Goal: Task Accomplishment & Management: Manage account settings

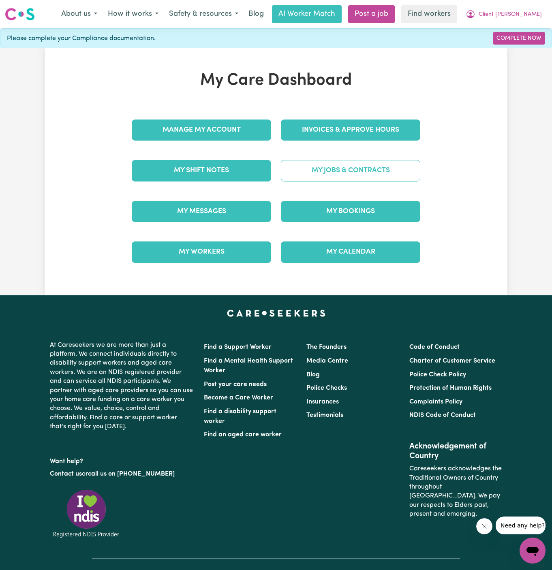
click at [378, 180] on link "My Jobs & Contracts" at bounding box center [350, 170] width 139 height 21
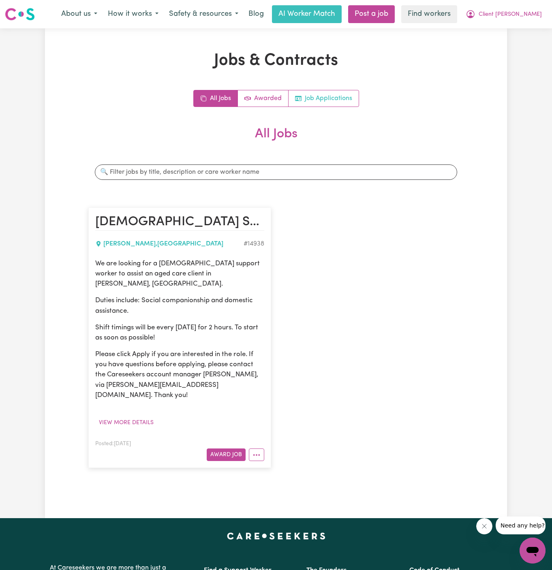
click at [340, 99] on link "Job Applications" at bounding box center [324, 98] width 70 height 16
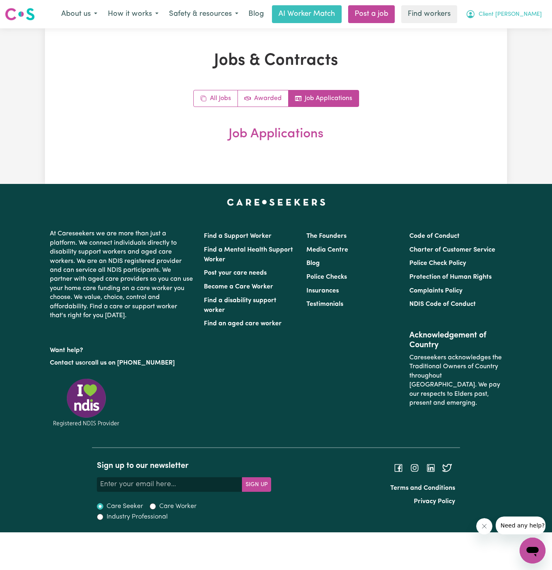
click at [523, 15] on span "Client [PERSON_NAME]" at bounding box center [510, 14] width 63 height 9
click at [523, 28] on link "My Dashboard" at bounding box center [515, 31] width 64 height 15
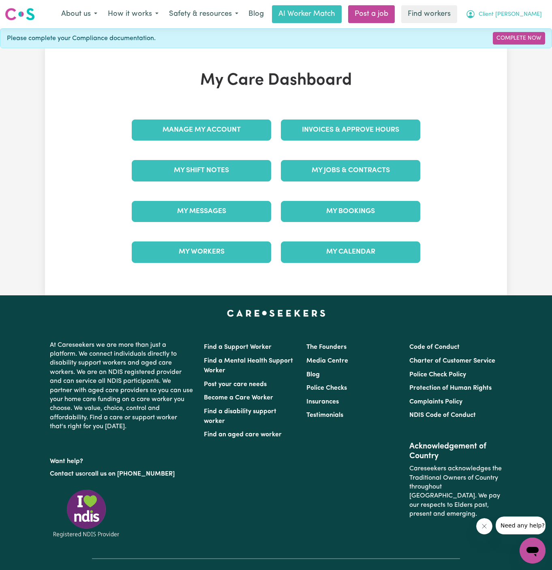
click at [530, 18] on span "Client [PERSON_NAME]" at bounding box center [510, 14] width 63 height 9
click at [530, 41] on link "Logout" at bounding box center [515, 46] width 64 height 15
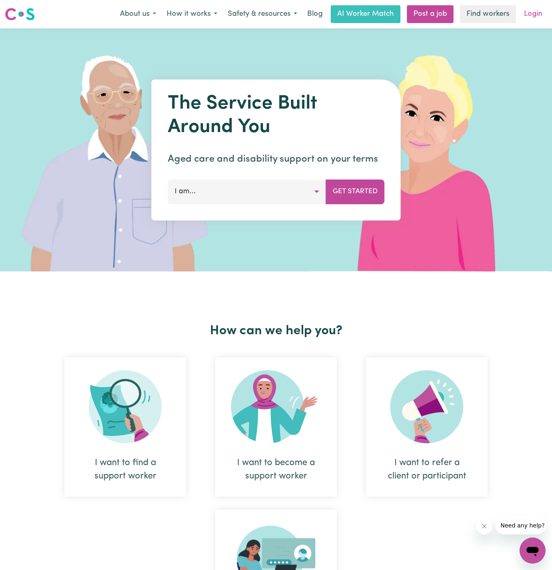
click at [531, 14] on link "Login" at bounding box center [533, 14] width 28 height 18
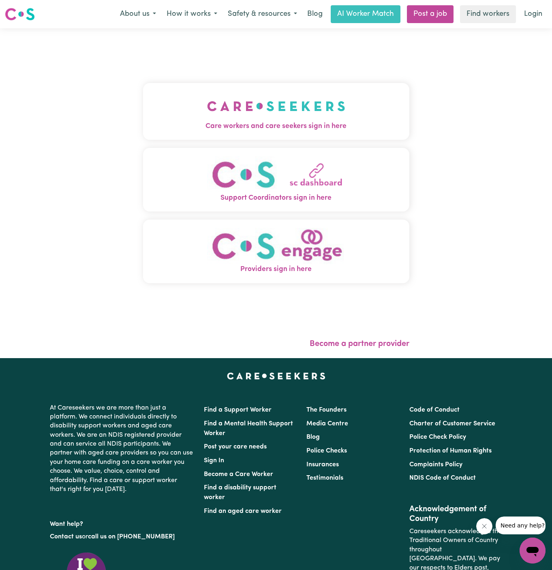
click at [298, 96] on button "Care workers and care seekers sign in here" at bounding box center [276, 111] width 266 height 57
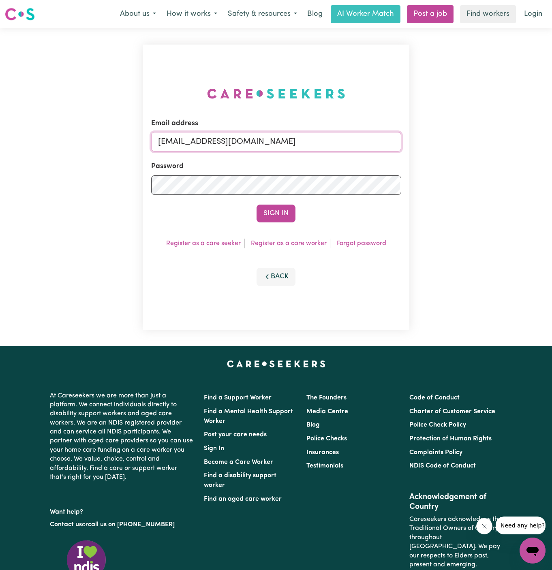
drag, startPoint x: 198, startPoint y: 144, endPoint x: 473, endPoint y: 144, distance: 275.2
click at [473, 144] on div "Email address [EMAIL_ADDRESS][DOMAIN_NAME] Password Sign In Register as a care …" at bounding box center [276, 187] width 552 height 318
paste input "ClientDuralHCK"
type input "[EMAIL_ADDRESS][DOMAIN_NAME]"
click at [257, 205] on button "Sign In" at bounding box center [276, 214] width 39 height 18
